Goal: Find specific page/section: Find specific page/section

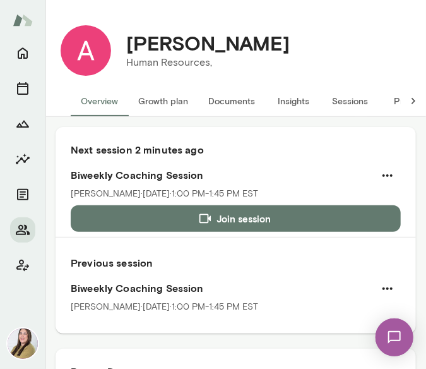
scroll to position [253, 0]
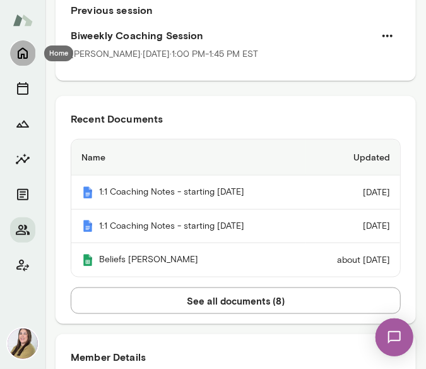
click at [31, 57] on button "Home" at bounding box center [22, 52] width 25 height 25
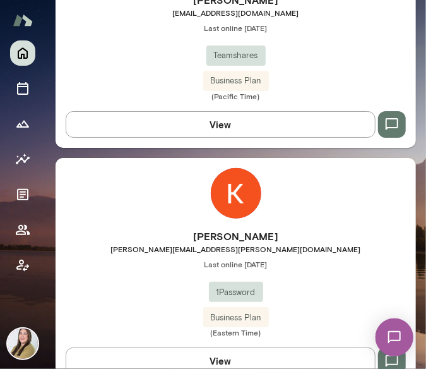
scroll to position [3801, 0]
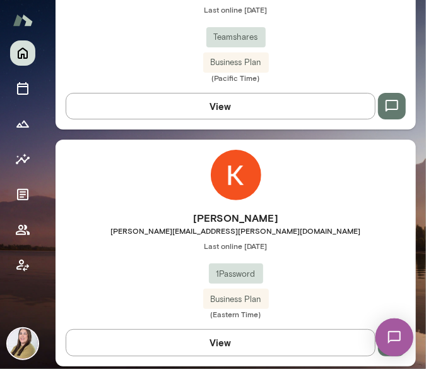
click at [217, 154] on img at bounding box center [236, 175] width 51 height 51
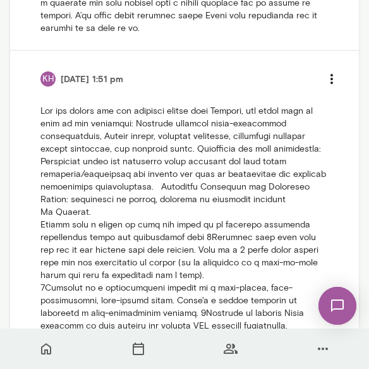
scroll to position [1825, 0]
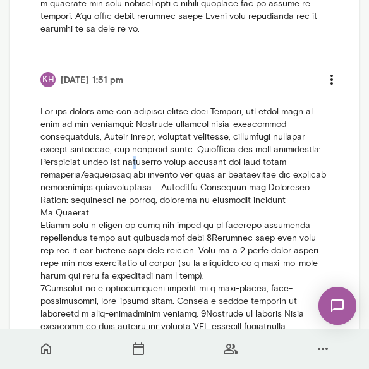
drag, startPoint x: 214, startPoint y: 174, endPoint x: 139, endPoint y: 158, distance: 76.2
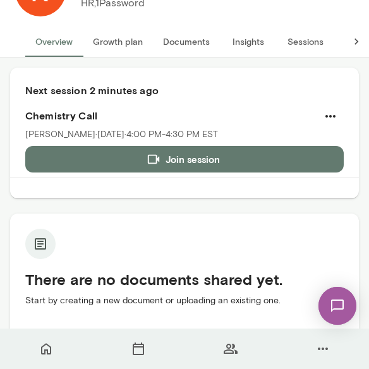
scroll to position [0, 0]
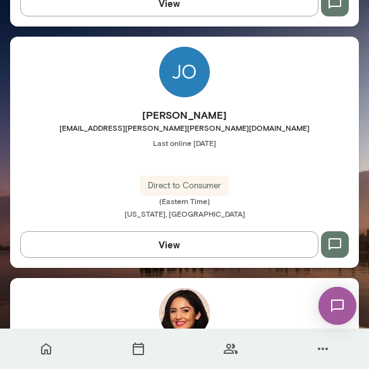
scroll to position [2799, 0]
